Goal: Find contact information: Obtain details needed to contact an individual or organization

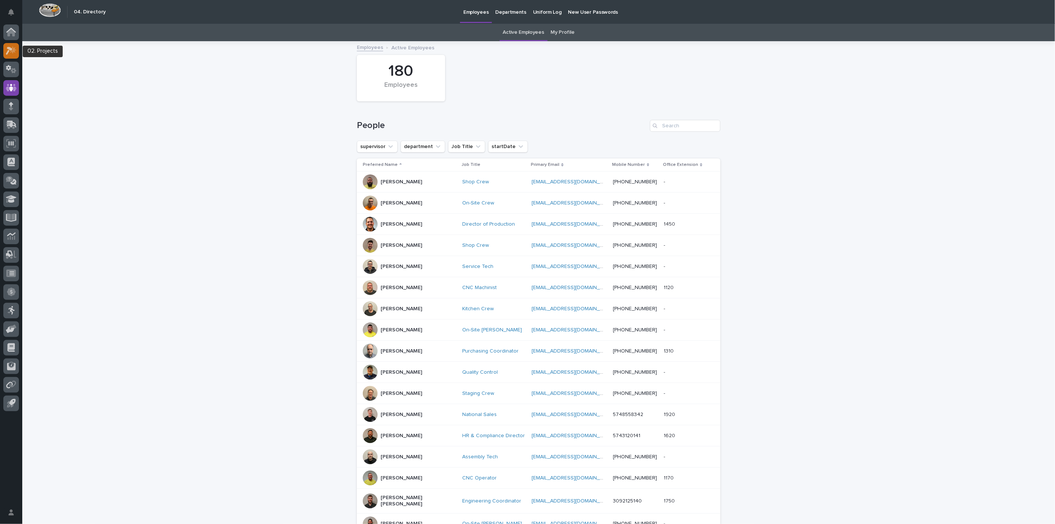
click at [13, 56] on div at bounding box center [11, 51] width 16 height 16
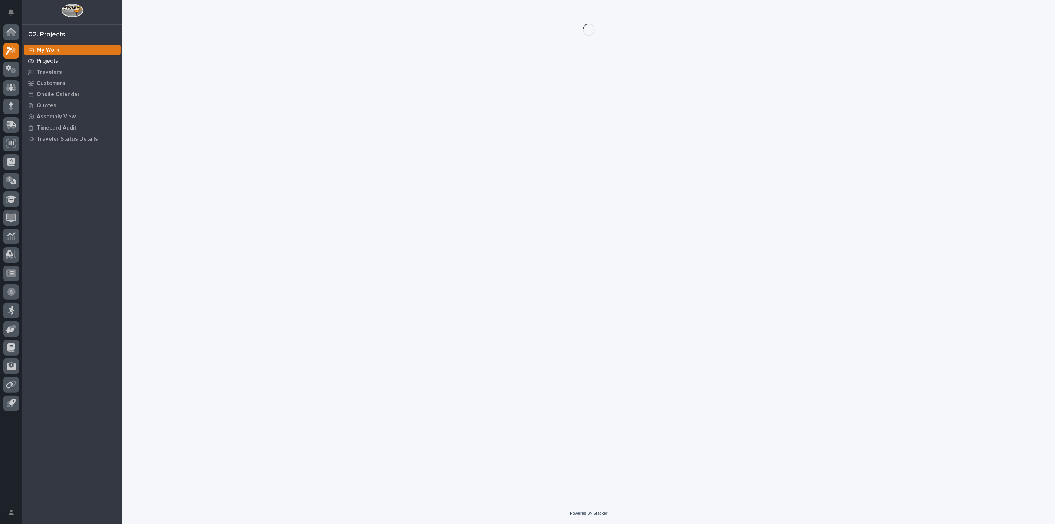
click at [53, 62] on p "Projects" at bounding box center [48, 61] width 22 height 7
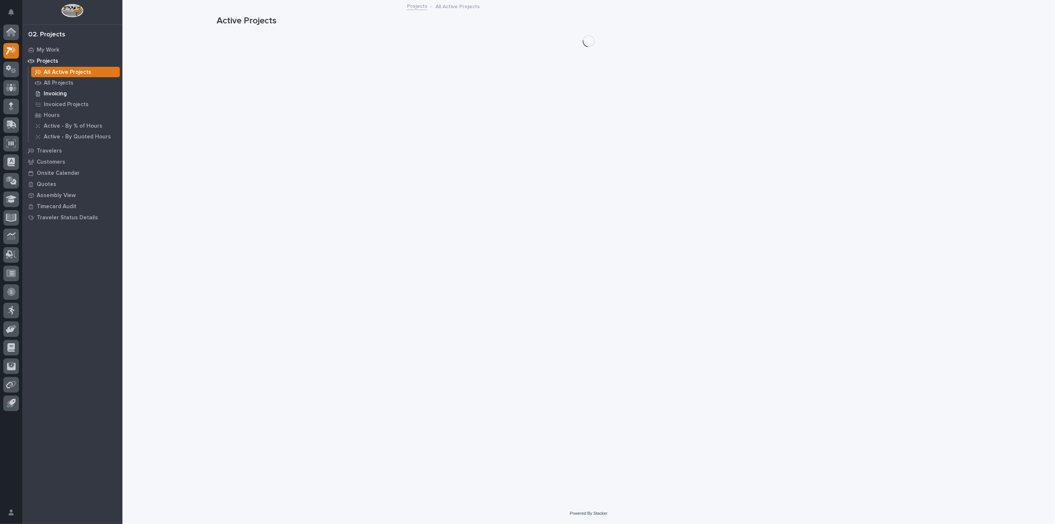
click at [57, 91] on p "Invoicing" at bounding box center [55, 94] width 23 height 7
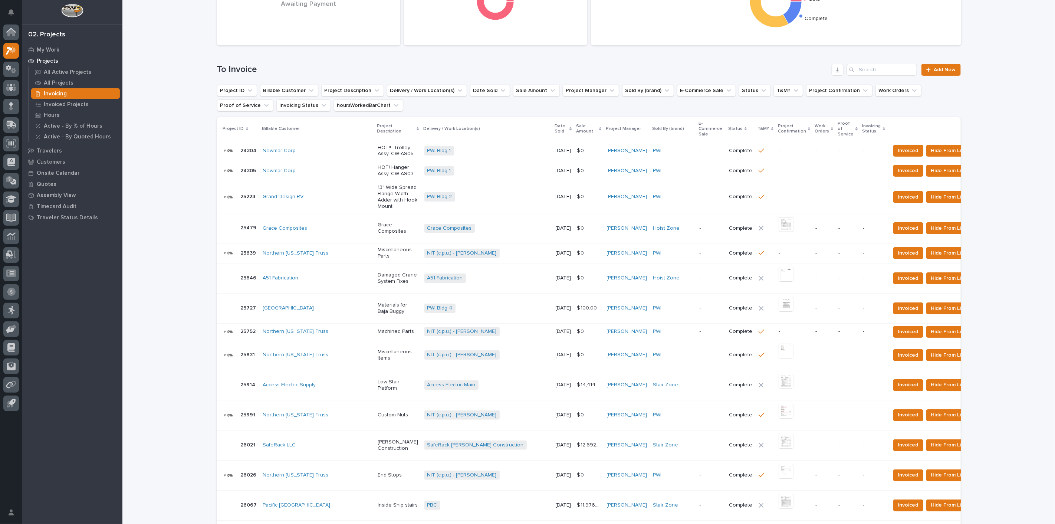
scroll to position [82, 0]
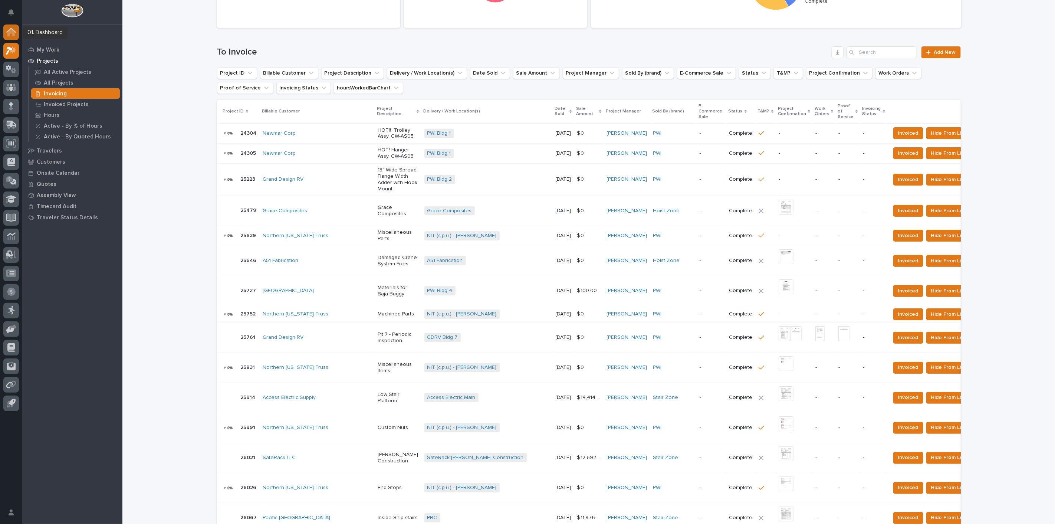
click at [14, 37] on div at bounding box center [11, 32] width 16 height 16
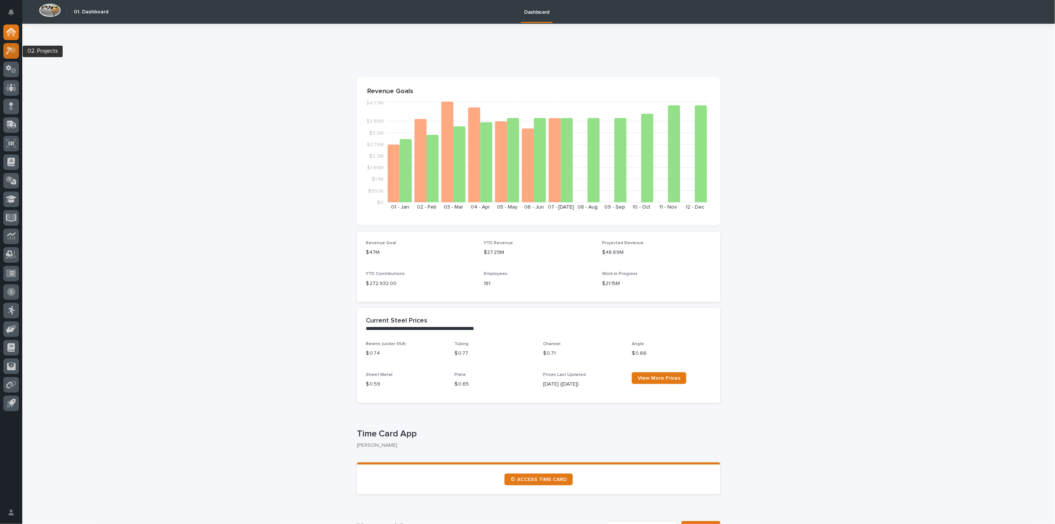
click at [14, 52] on icon at bounding box center [11, 50] width 11 height 9
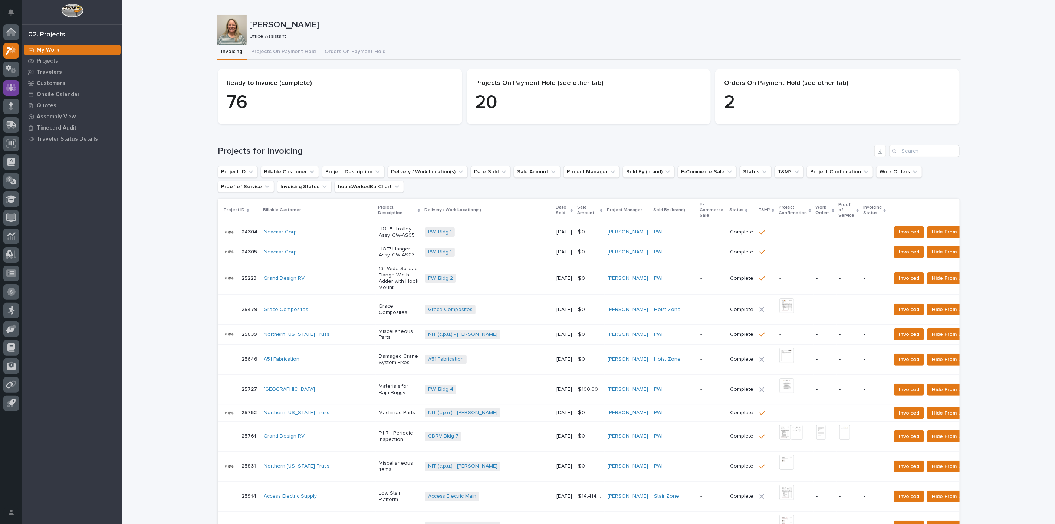
click at [12, 85] on icon at bounding box center [11, 87] width 4 height 7
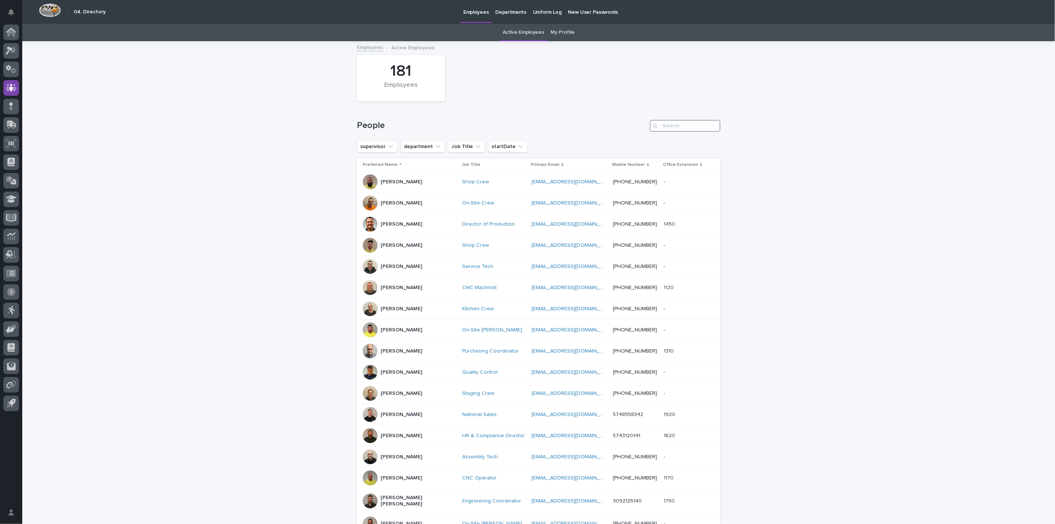
click at [665, 127] on input "Search" at bounding box center [685, 126] width 70 height 12
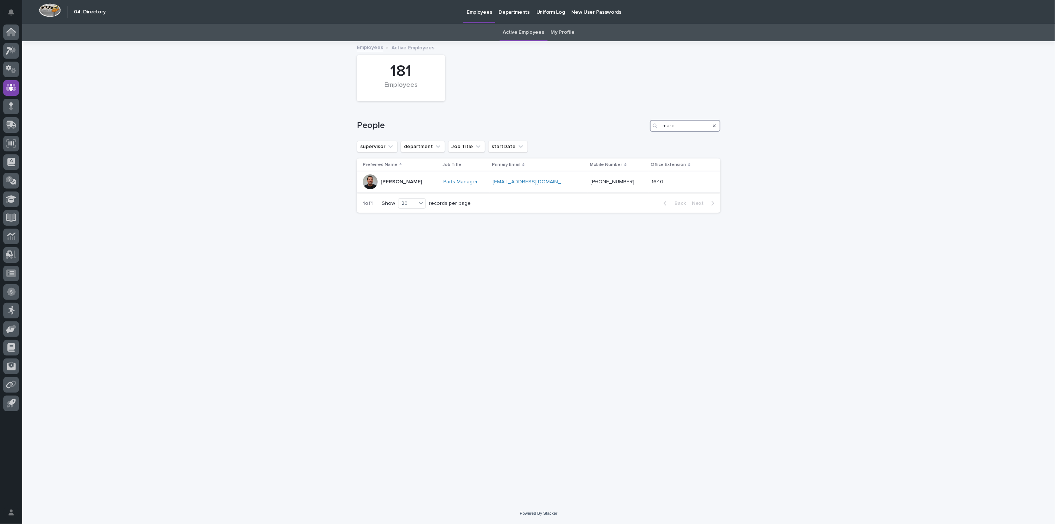
type input "marc"
click at [399, 181] on p "[PERSON_NAME]" at bounding box center [402, 182] width 42 height 6
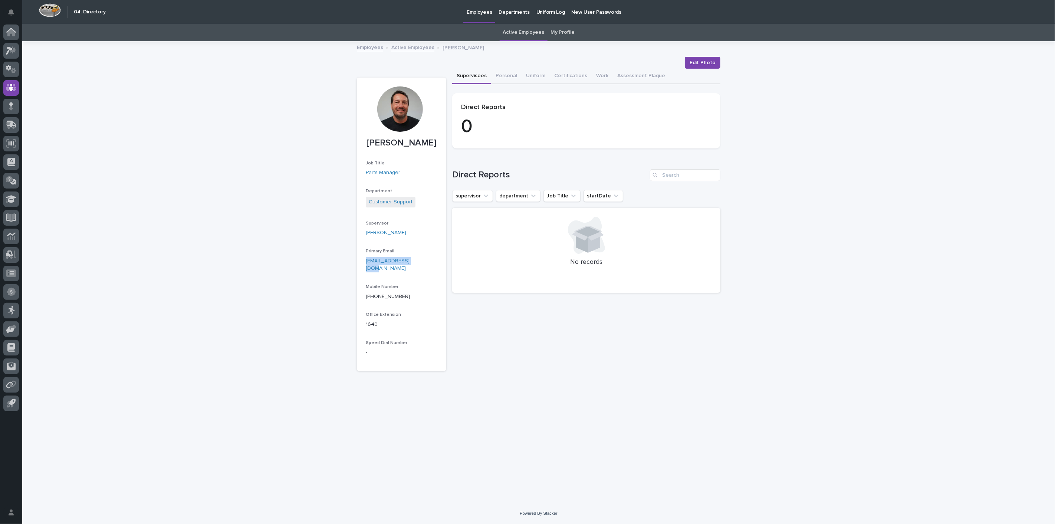
drag, startPoint x: 364, startPoint y: 258, endPoint x: 426, endPoint y: 261, distance: 62.4
click at [426, 261] on section "Marc Rader Job Title Parts Manager Department Customer Support Supervisor Josh …" at bounding box center [401, 224] width 89 height 293
copy link "mrader@pwiworks.com"
